Goal: Task Accomplishment & Management: Manage account settings

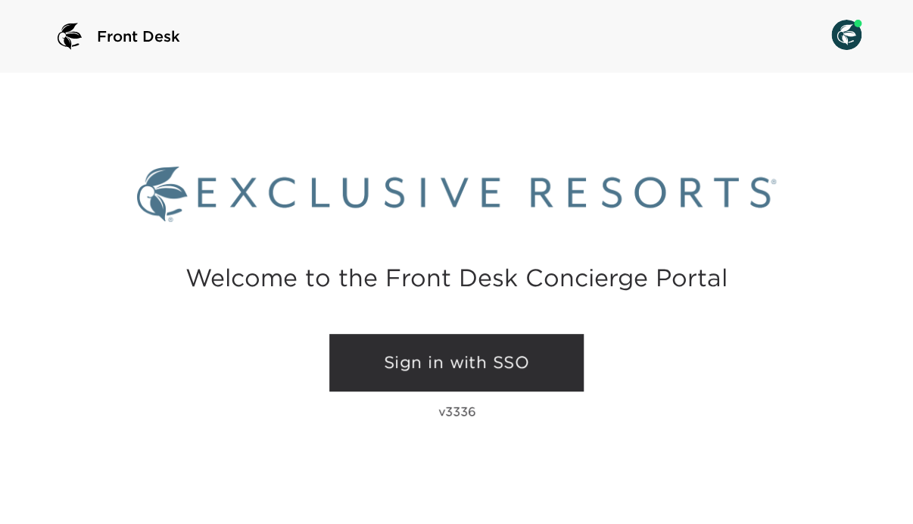
click at [458, 367] on link "Sign in with SSO" at bounding box center [456, 363] width 254 height 58
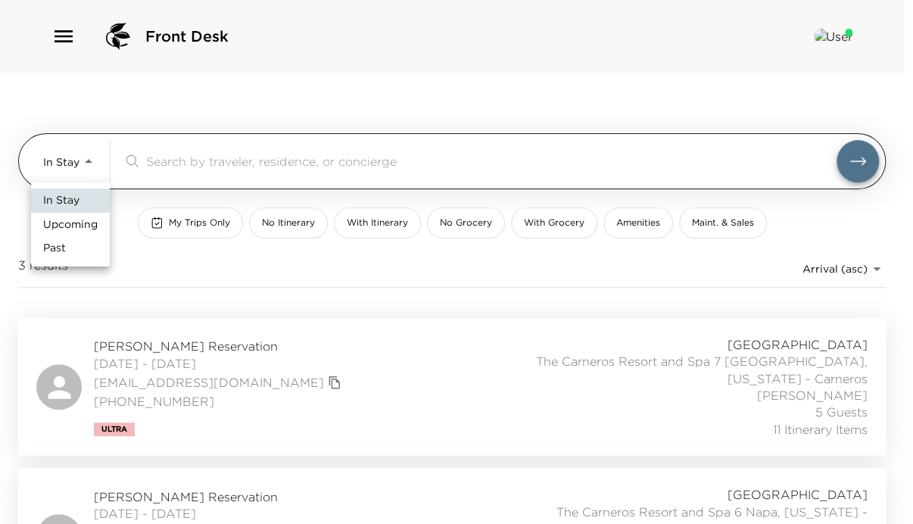
click at [83, 167] on body "Front Desk In Stay In-Stay ​ My Trips Only No Itinerary With Itinerary No Groce…" at bounding box center [456, 262] width 913 height 524
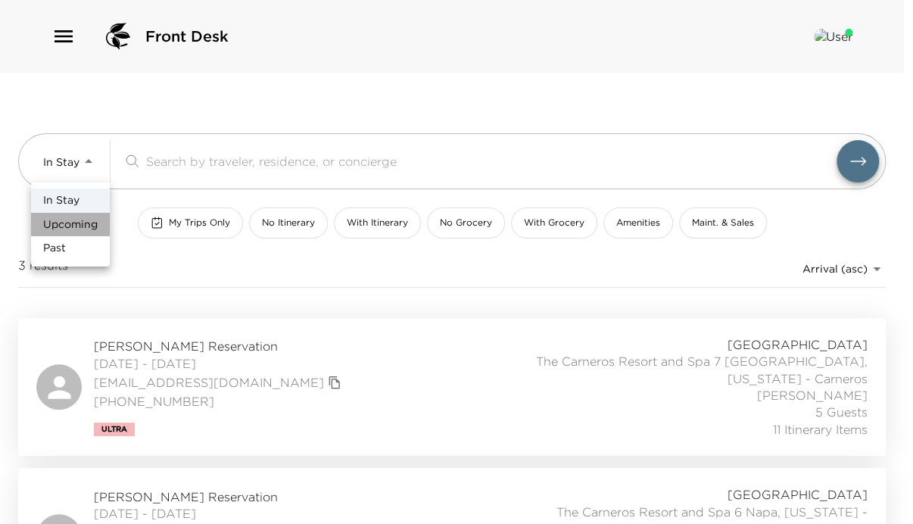
click at [87, 230] on span "Upcoming" at bounding box center [70, 224] width 55 height 15
type input "Upcoming"
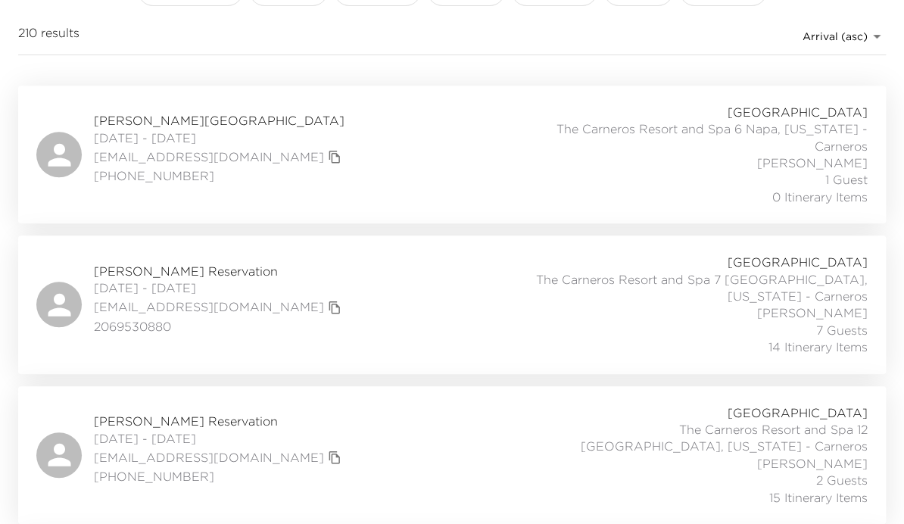
scroll to position [221, 0]
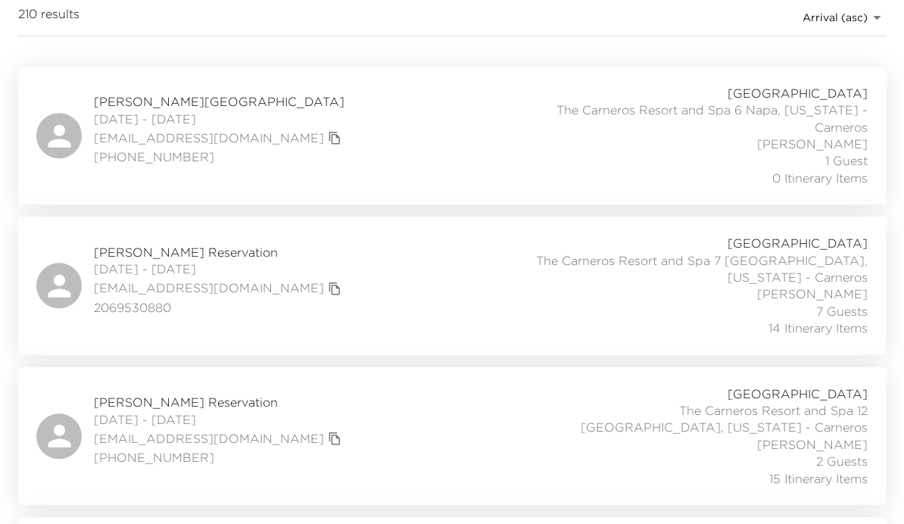
click at [342, 330] on div "Lauren Salata Reservation 10/01/2025 - 10/05/2025 laurensalata@mac.com 20695308…" at bounding box center [452, 285] width 832 height 101
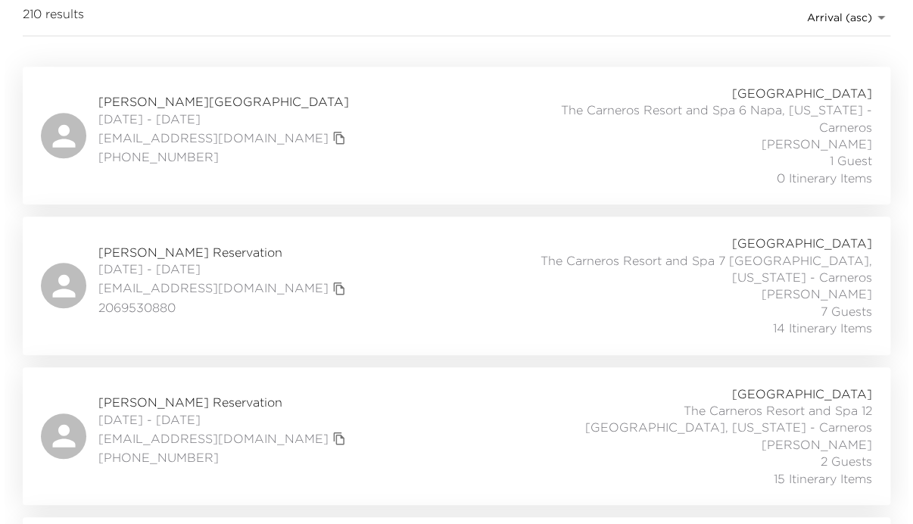
scroll to position [0, 0]
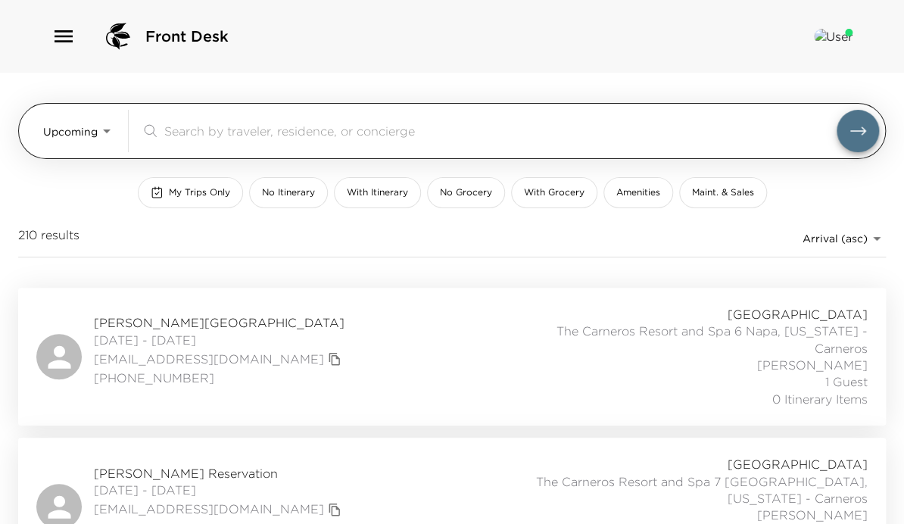
click at [282, 139] on input "search" at bounding box center [500, 130] width 672 height 17
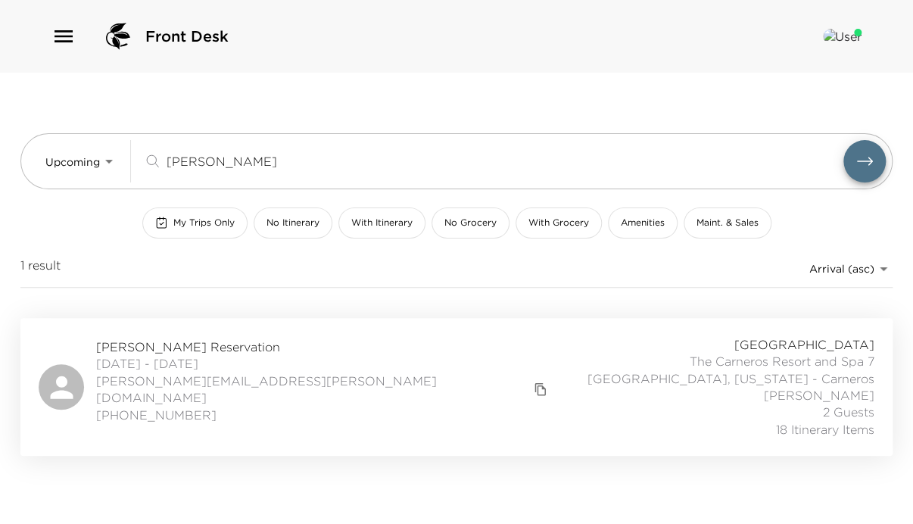
type input "ramsay"
click at [384, 414] on div "Stanley Ramsay Reservation 10/16/2025 - 10/21/2025 stan.ramsay@yahoo.com (914) …" at bounding box center [457, 386] width 836 height 101
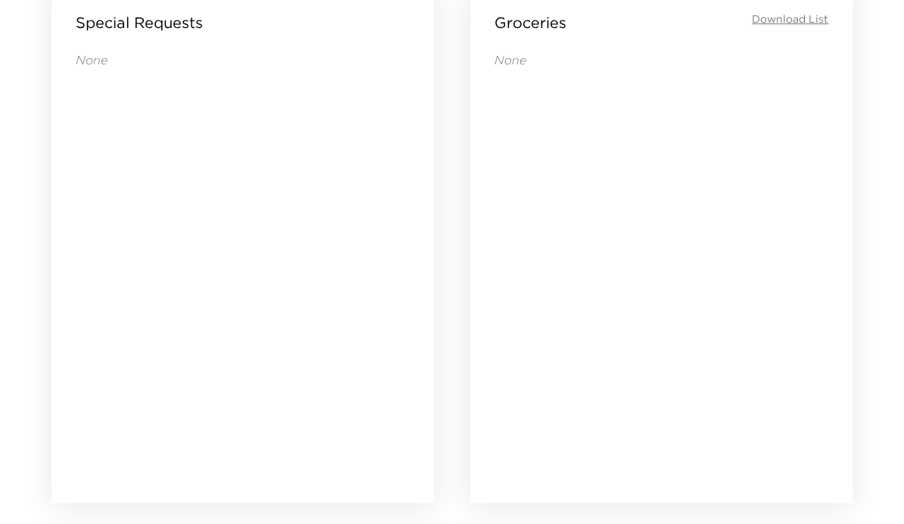
scroll to position [1276, 0]
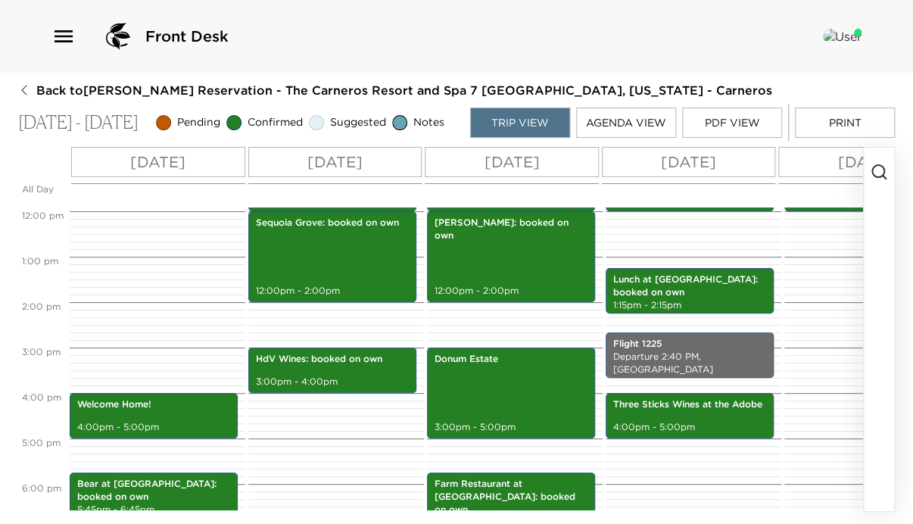
scroll to position [542, 0]
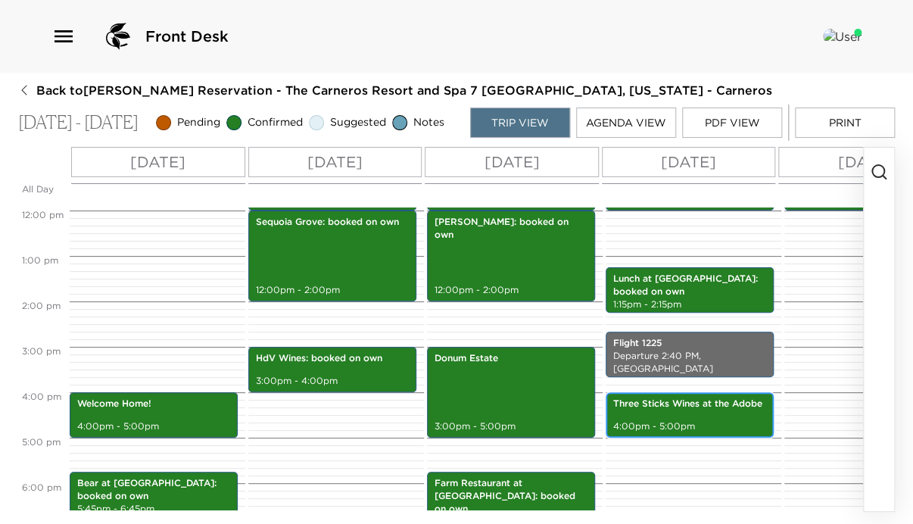
click at [664, 410] on p "Three Sticks Wines at the Adobe" at bounding box center [689, 404] width 153 height 13
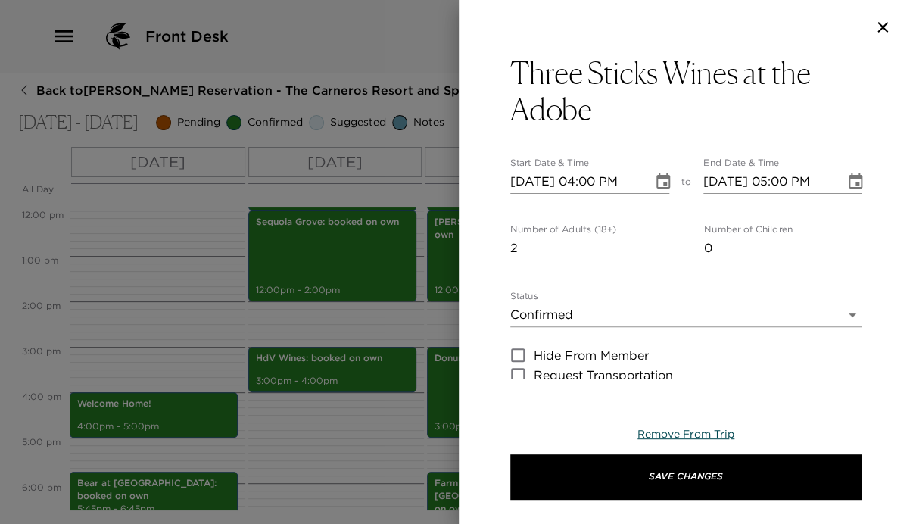
click at [681, 436] on span "Remove From Trip" at bounding box center [686, 434] width 97 height 14
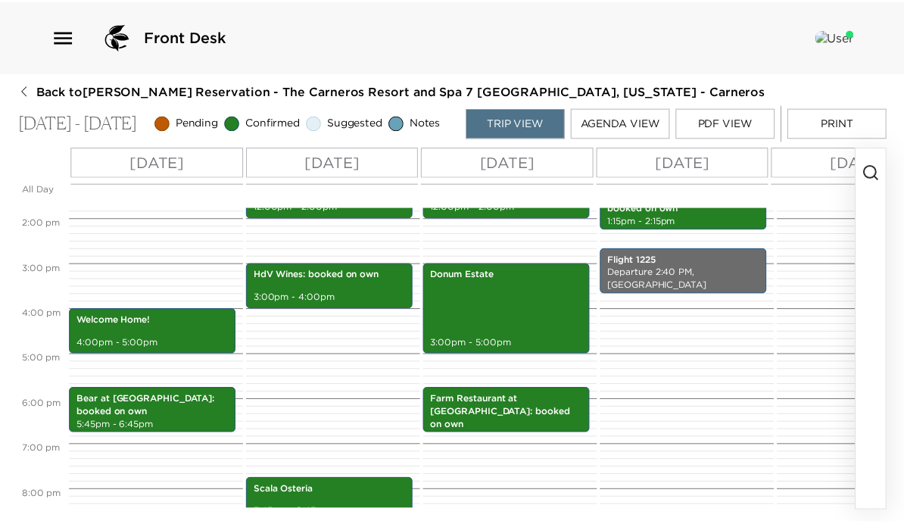
scroll to position [627, 0]
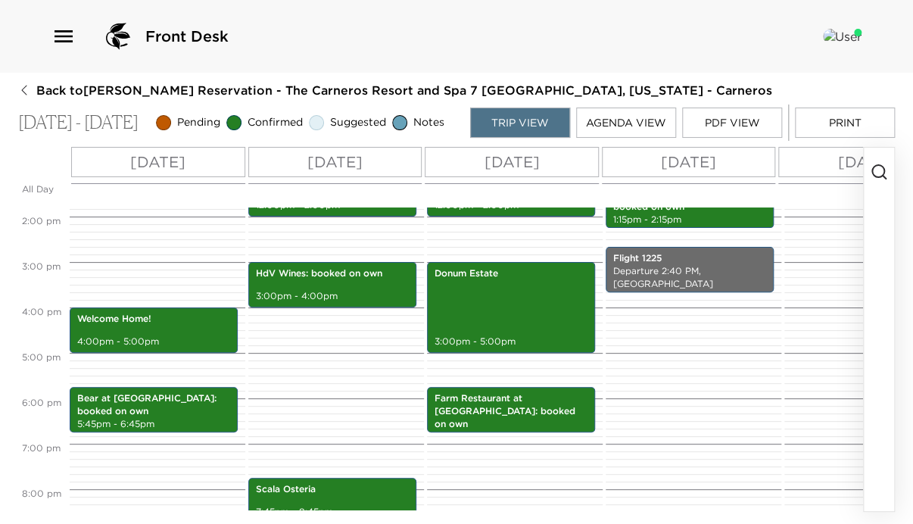
click at [24, 87] on icon "button" at bounding box center [23, 91] width 5 height 10
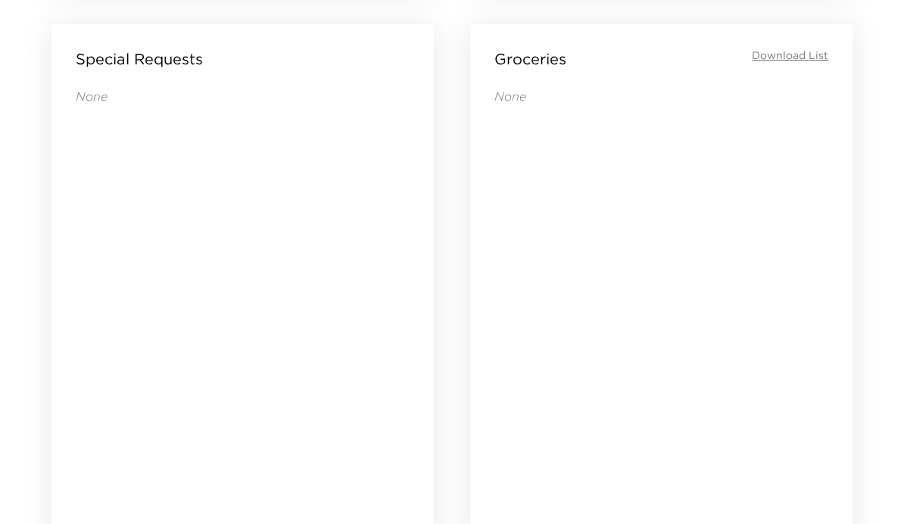
scroll to position [1244, 0]
